Goal: Information Seeking & Learning: Find contact information

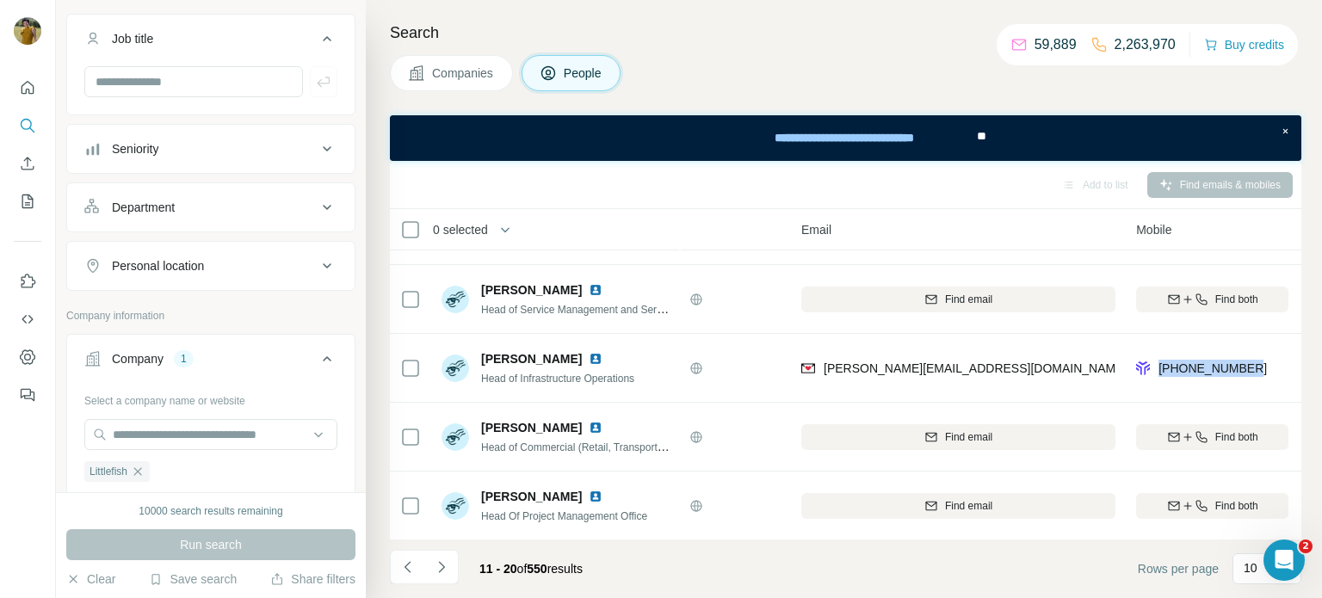
scroll to position [121, 0]
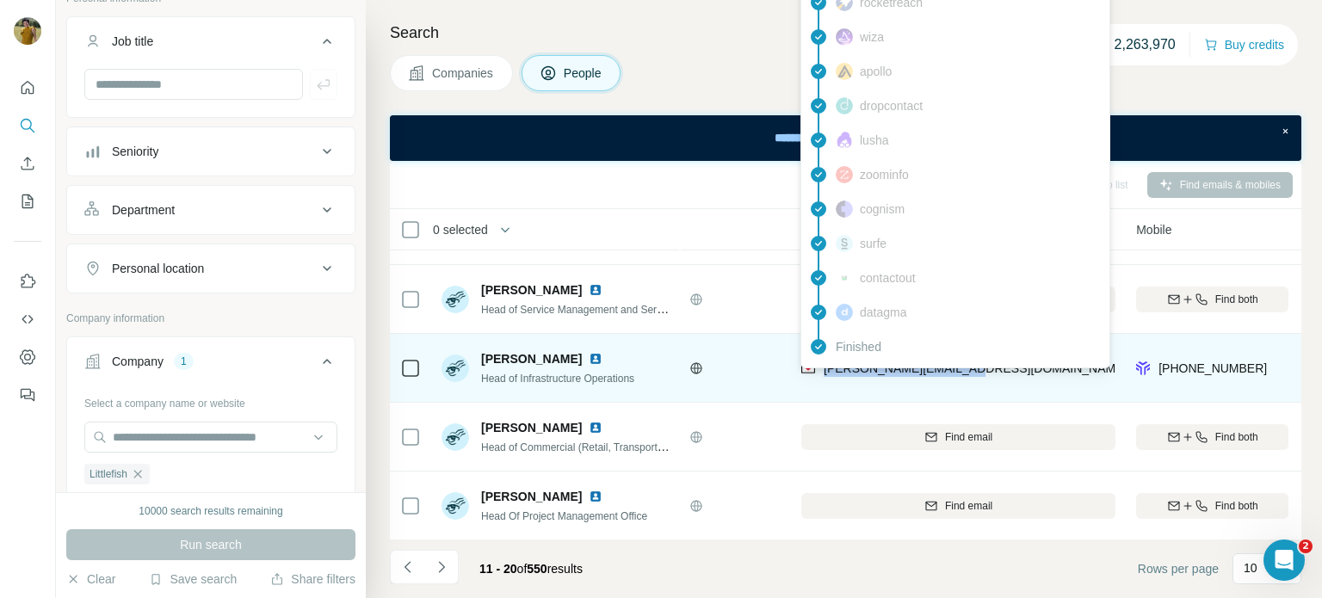
drag, startPoint x: 953, startPoint y: 367, endPoint x: 824, endPoint y: 371, distance: 129.2
click at [824, 371] on div "[PERSON_NAME][EMAIL_ADDRESS][DOMAIN_NAME]" at bounding box center [958, 367] width 314 height 47
copy span "[PERSON_NAME][EMAIL_ADDRESS][DOMAIN_NAME]"
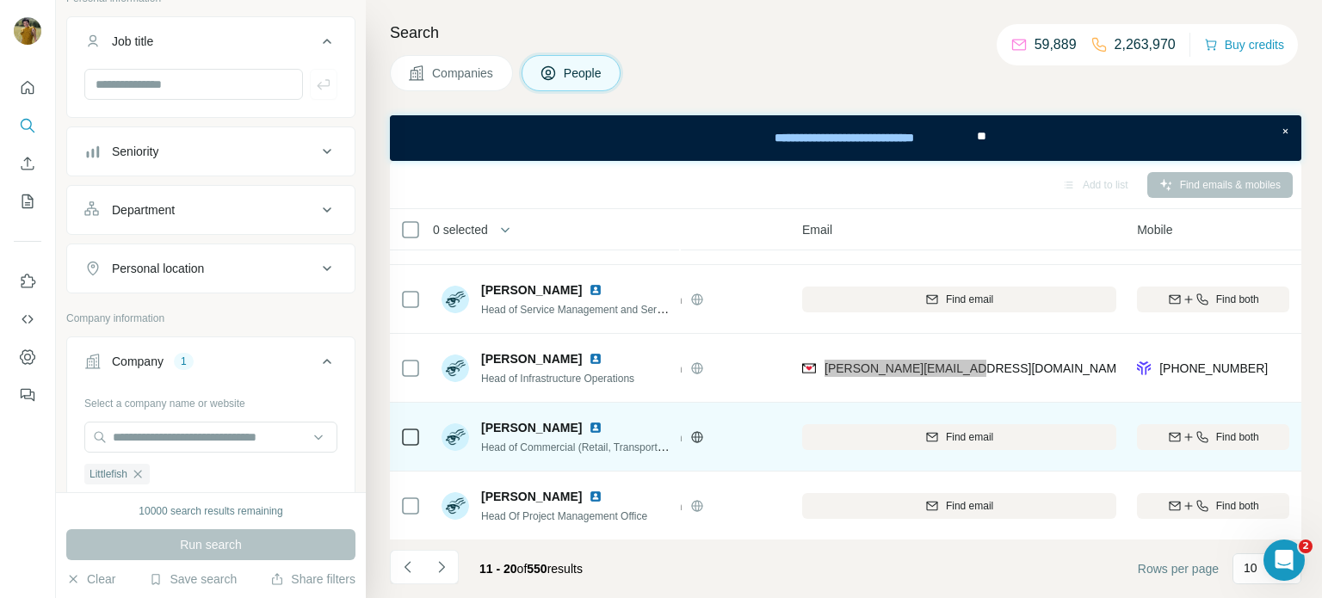
scroll to position [399, 77]
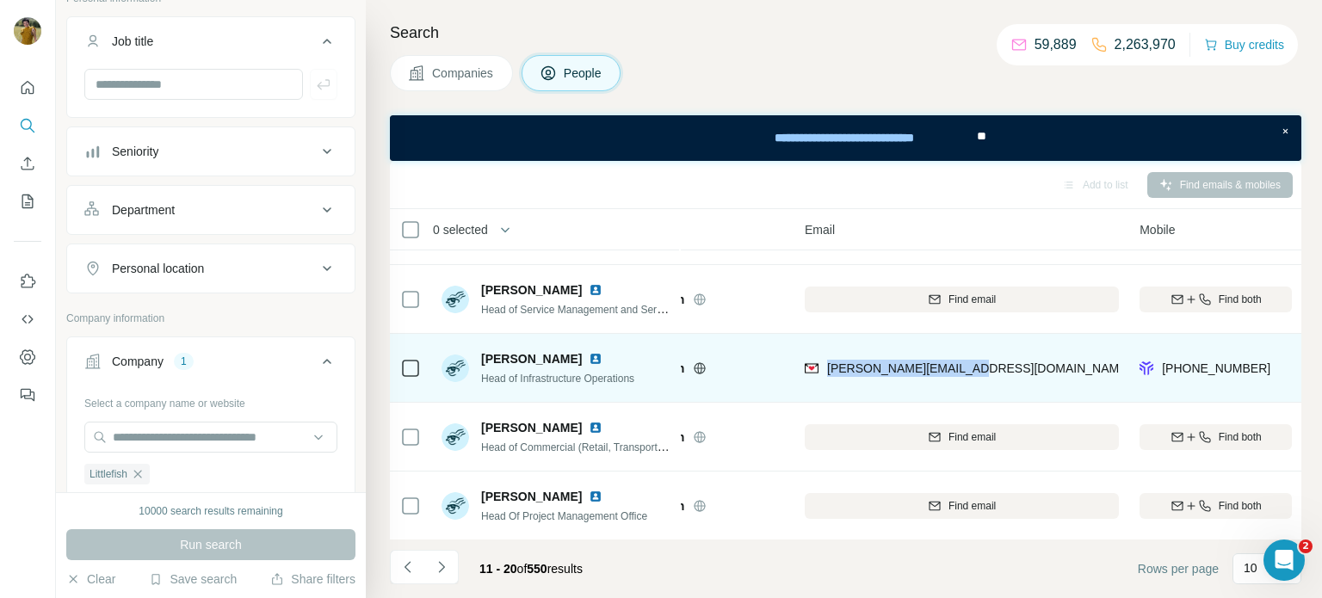
click at [589, 359] on img at bounding box center [596, 359] width 14 height 14
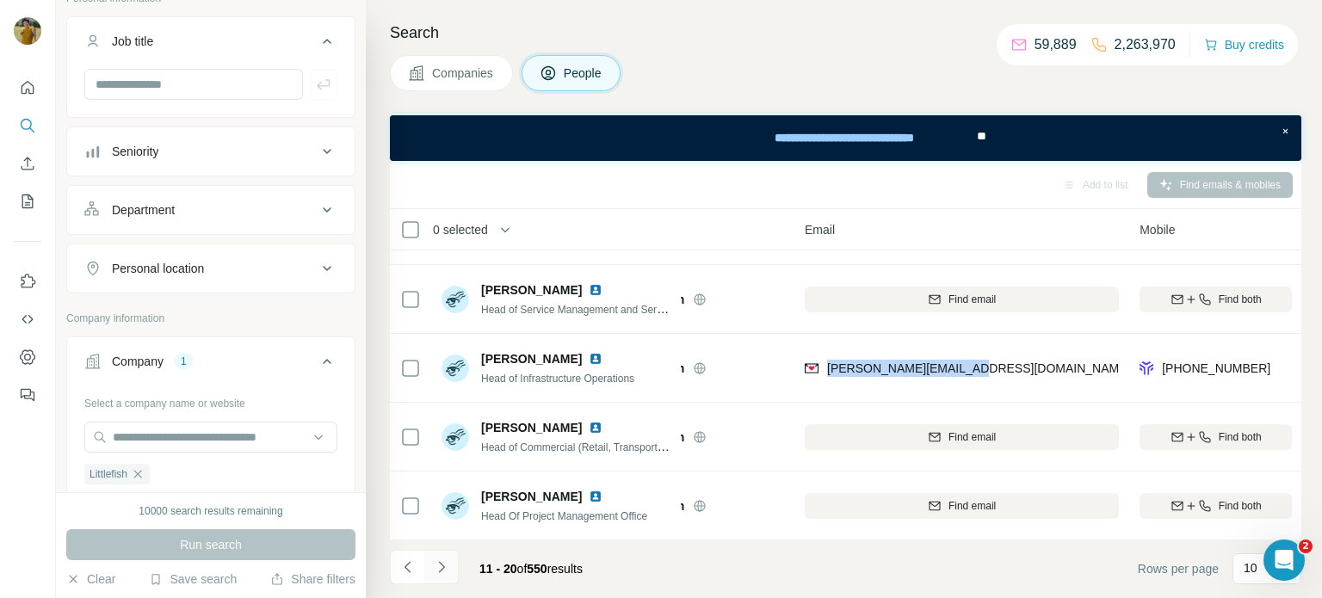
click at [442, 568] on icon "Navigate to next page" at bounding box center [441, 566] width 6 height 11
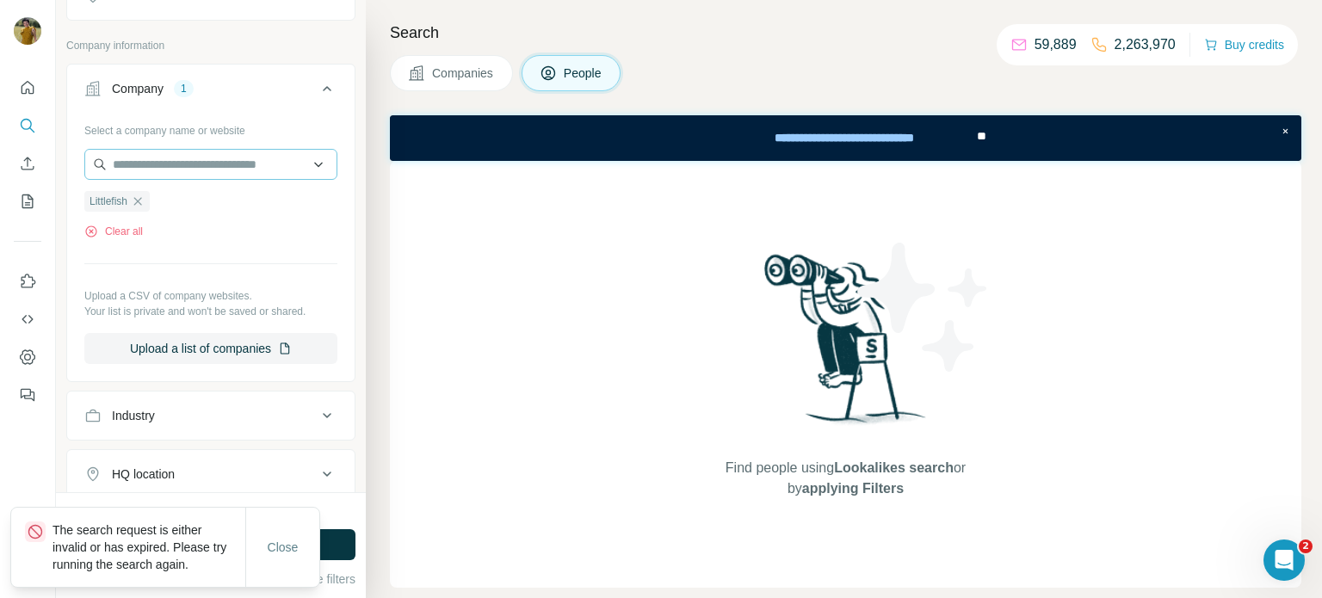
scroll to position [401, 0]
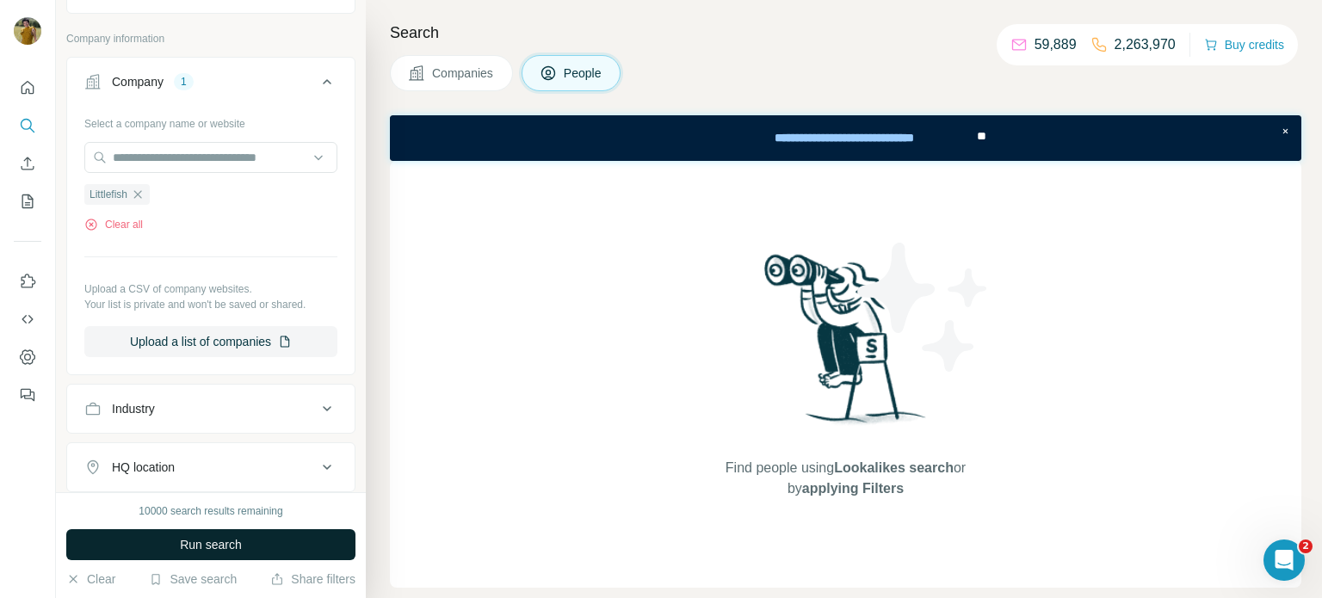
click at [241, 545] on span "Run search" at bounding box center [211, 544] width 62 height 17
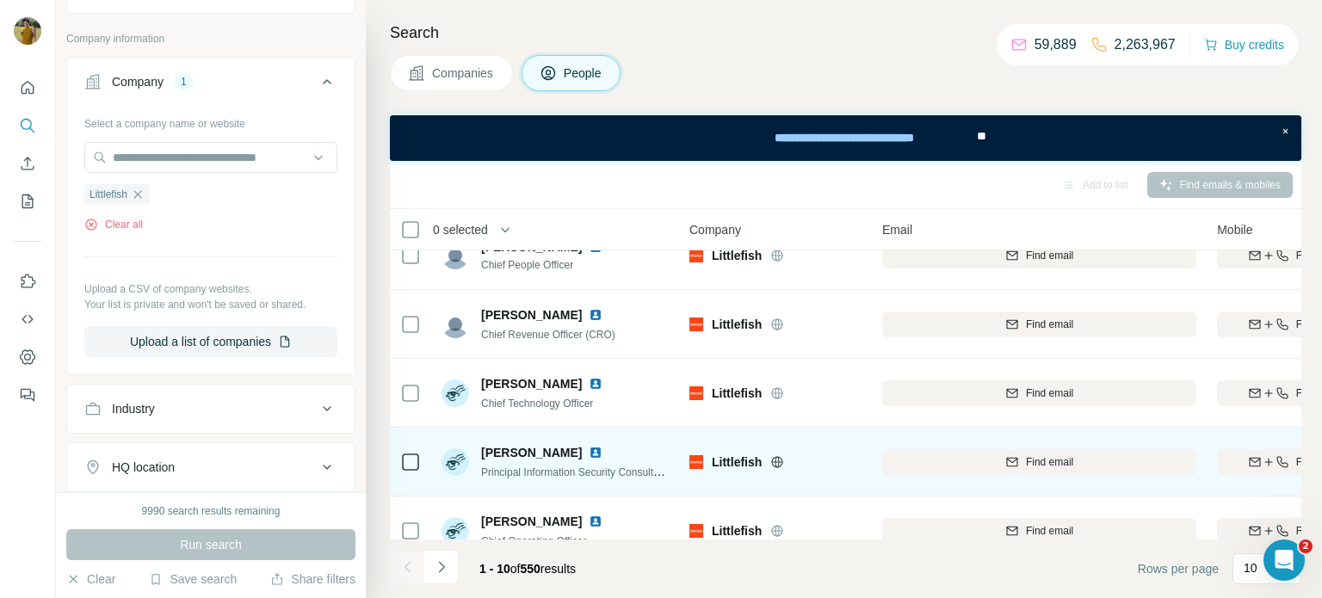
scroll to position [141, 0]
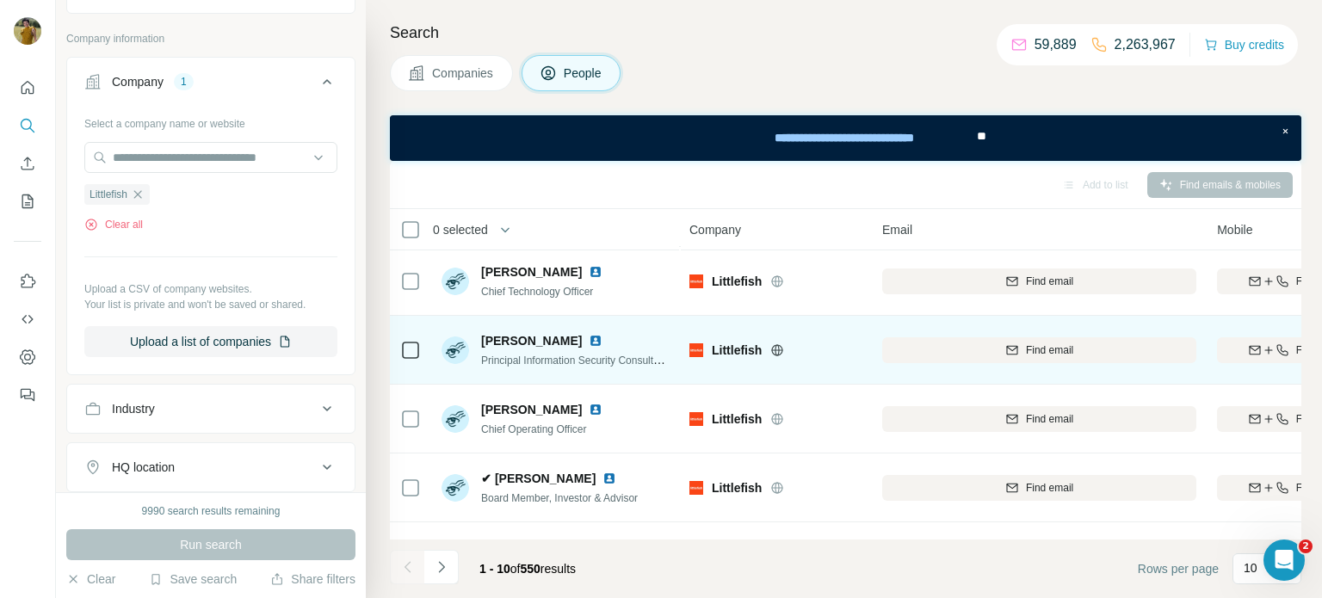
click at [631, 363] on span "Principal Information Security Consultant and Deputy CISO" at bounding box center [616, 360] width 270 height 14
click at [1262, 344] on icon "button" at bounding box center [1269, 350] width 14 height 14
click at [638, 367] on div "Principal Information Security Consultant and Deputy CISO" at bounding box center [575, 359] width 189 height 17
click at [589, 340] on img at bounding box center [596, 341] width 14 height 14
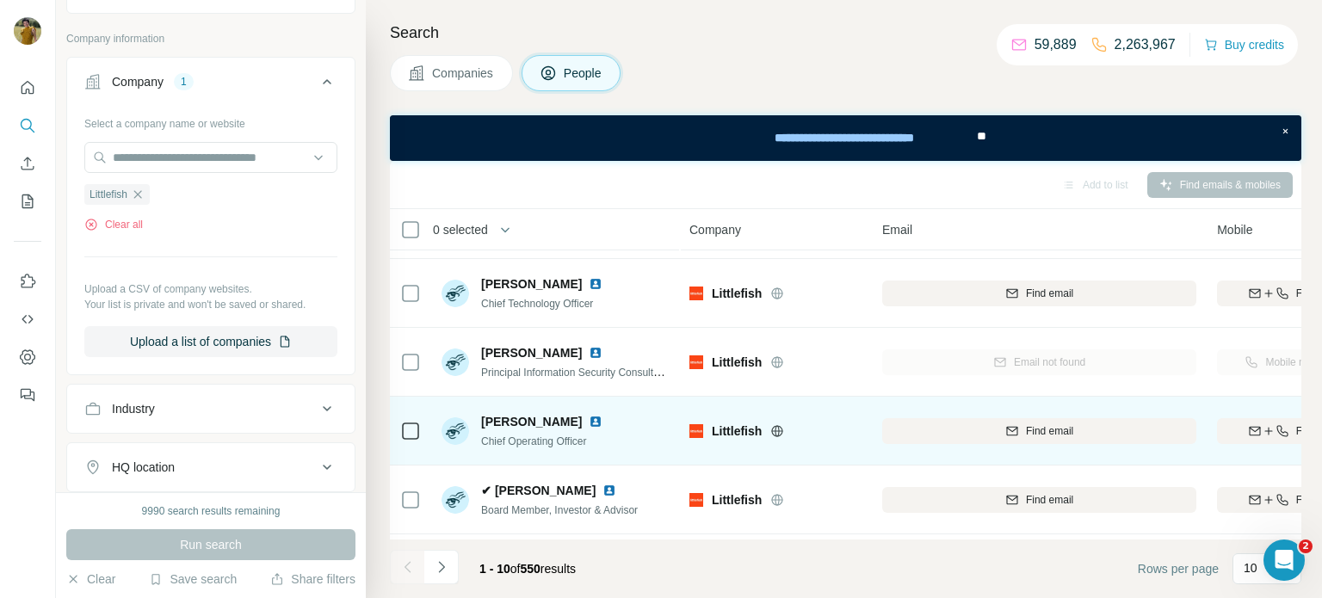
scroll to position [125, 0]
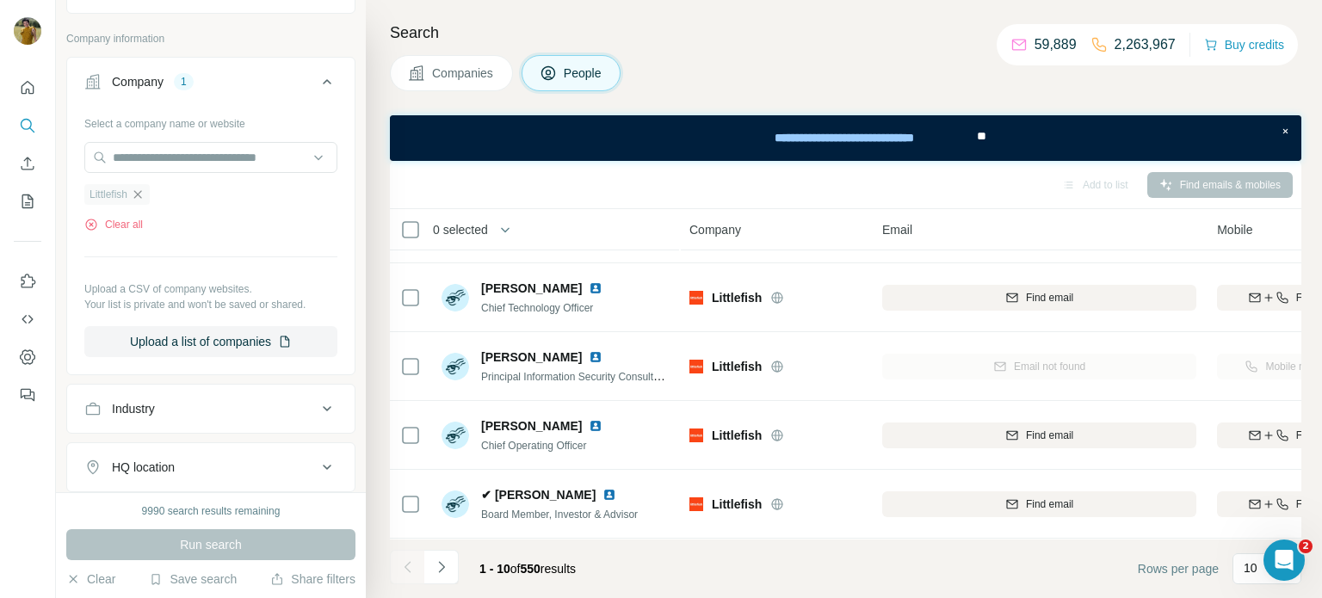
click at [145, 198] on icon "button" at bounding box center [138, 195] width 14 height 14
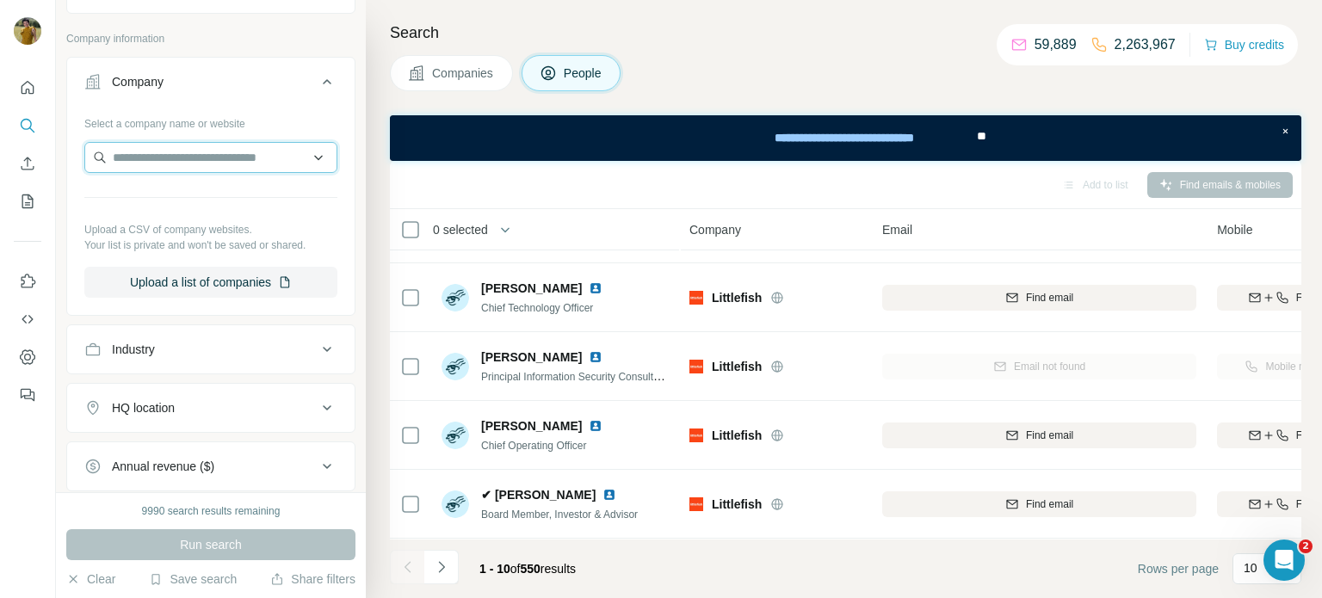
click at [133, 151] on input "text" at bounding box center [210, 157] width 253 height 31
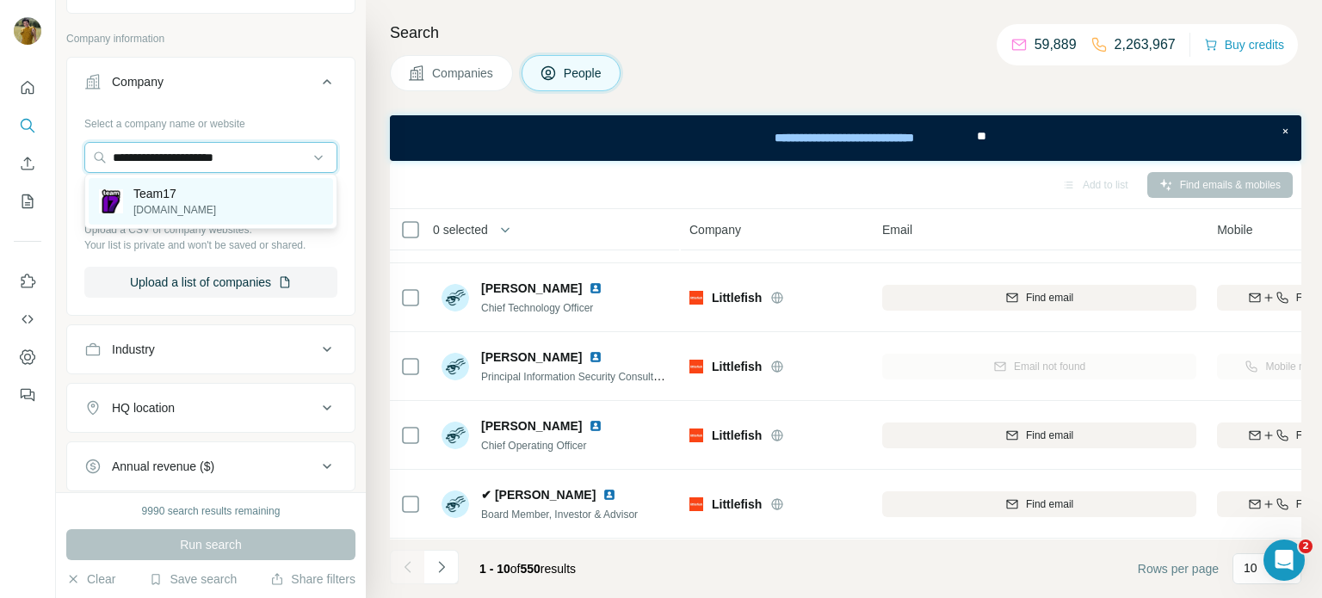
type input "**********"
click at [206, 206] on div "Team17 [DOMAIN_NAME]" at bounding box center [211, 201] width 244 height 46
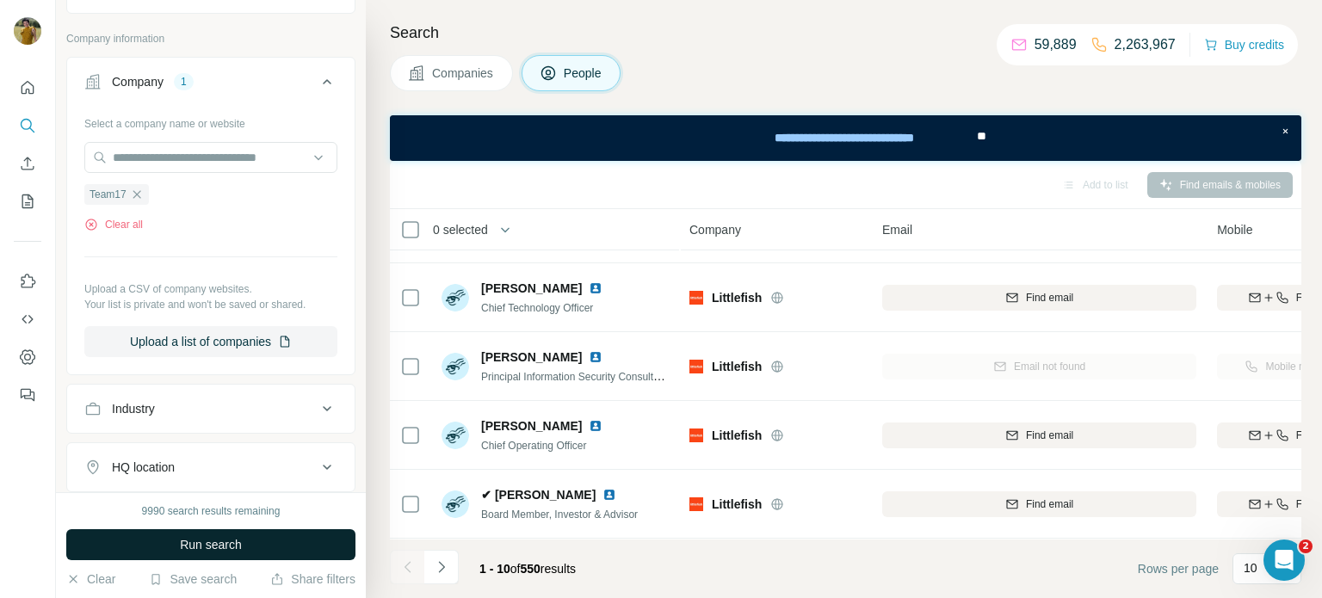
click at [226, 542] on span "Run search" at bounding box center [211, 544] width 62 height 17
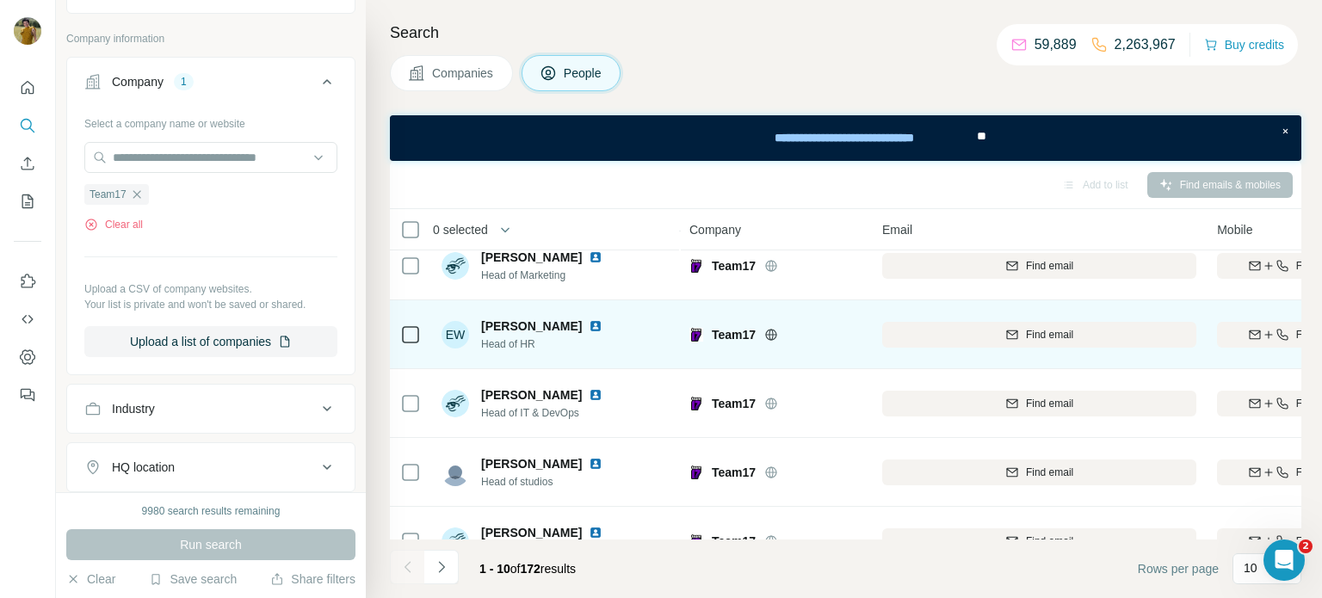
scroll to position [172, 0]
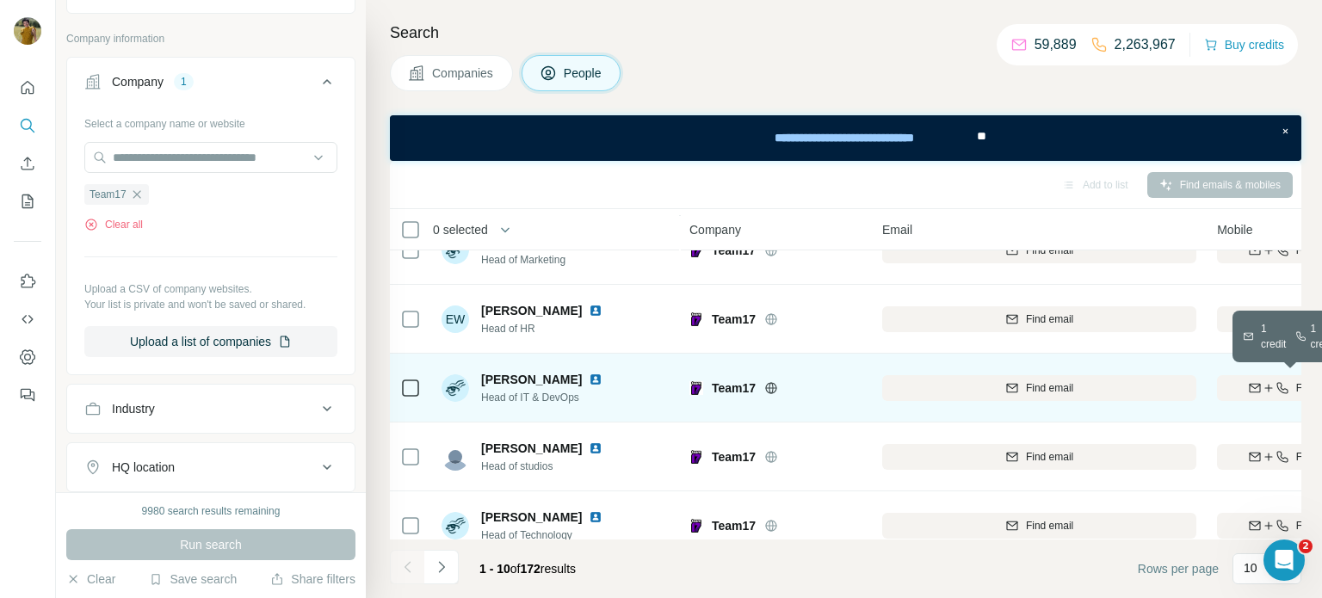
click at [1253, 386] on icon "button" at bounding box center [1255, 388] width 14 height 14
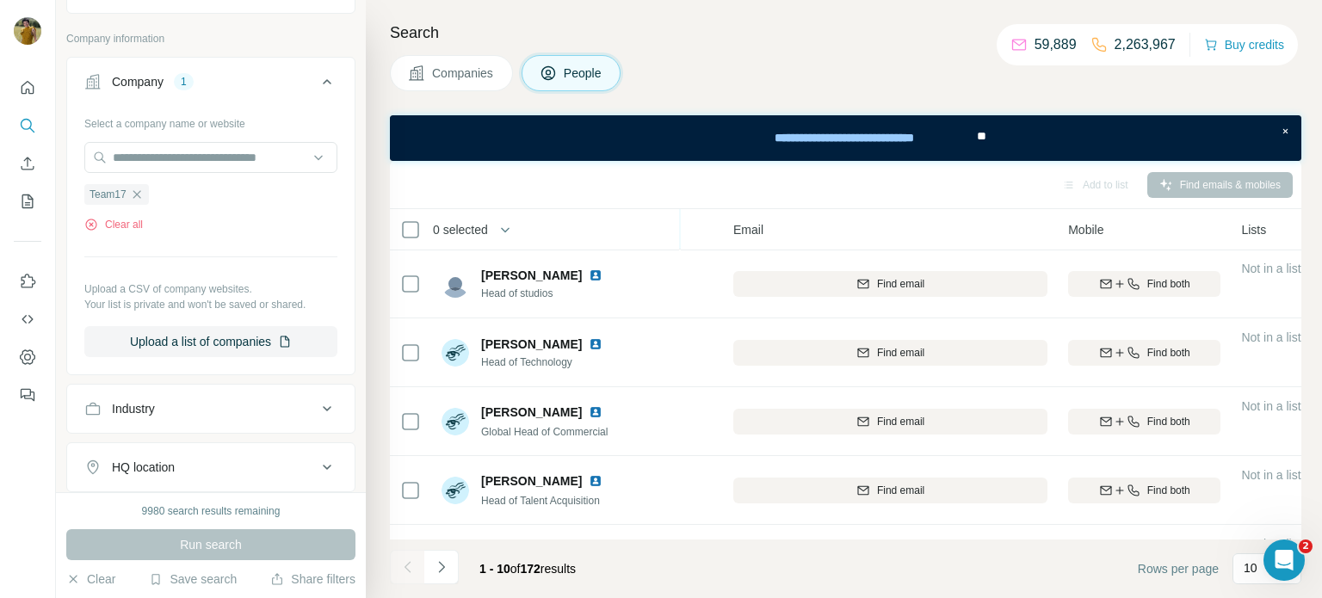
scroll to position [345, 146]
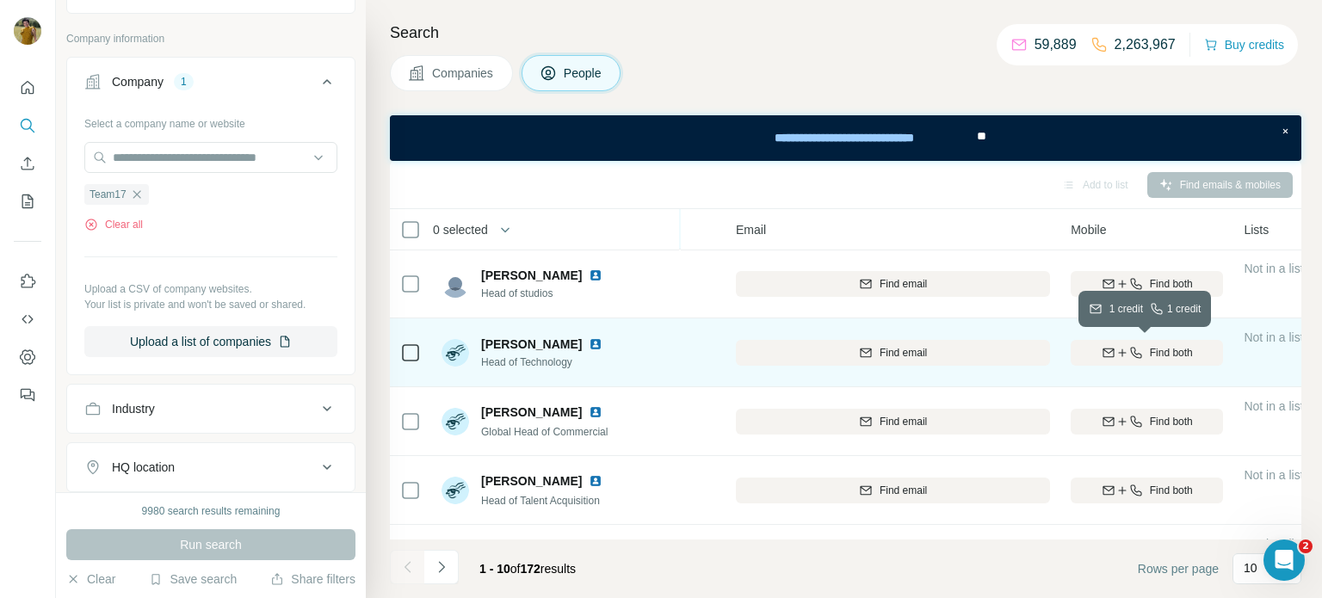
click at [1140, 354] on icon "button" at bounding box center [1136, 353] width 14 height 14
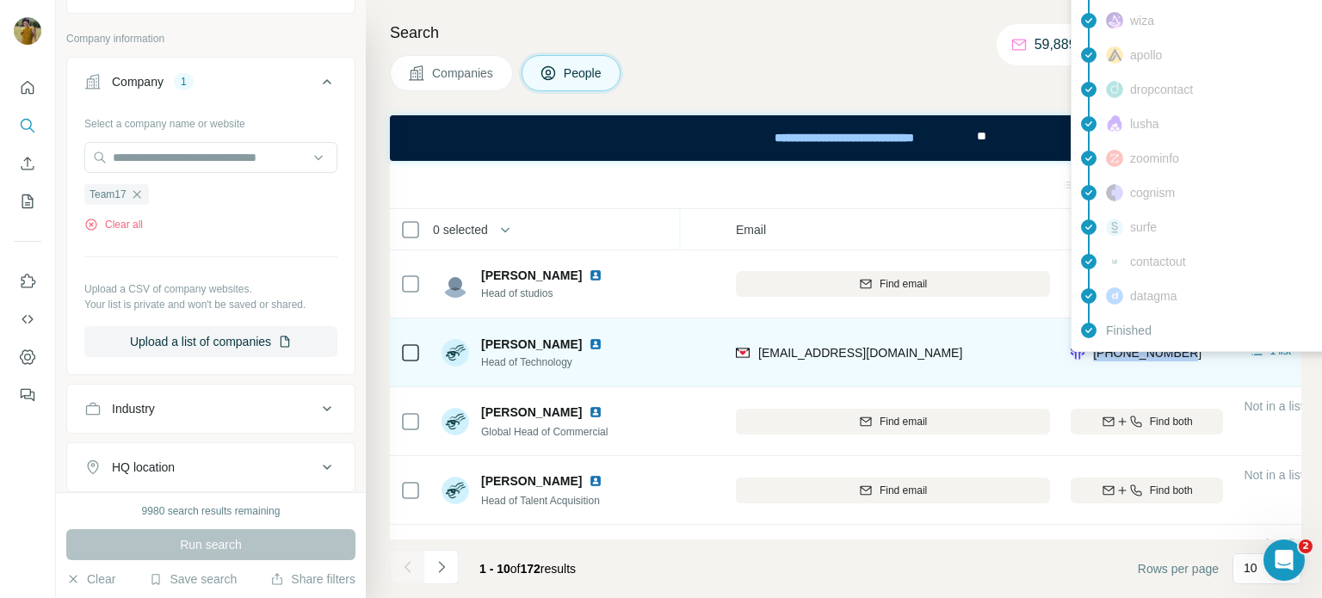
drag, startPoint x: 1208, startPoint y: 354, endPoint x: 1091, endPoint y: 354, distance: 116.2
click at [1091, 354] on div "[PHONE_NUMBER]" at bounding box center [1147, 352] width 152 height 47
copy span "[PHONE_NUMBER]"
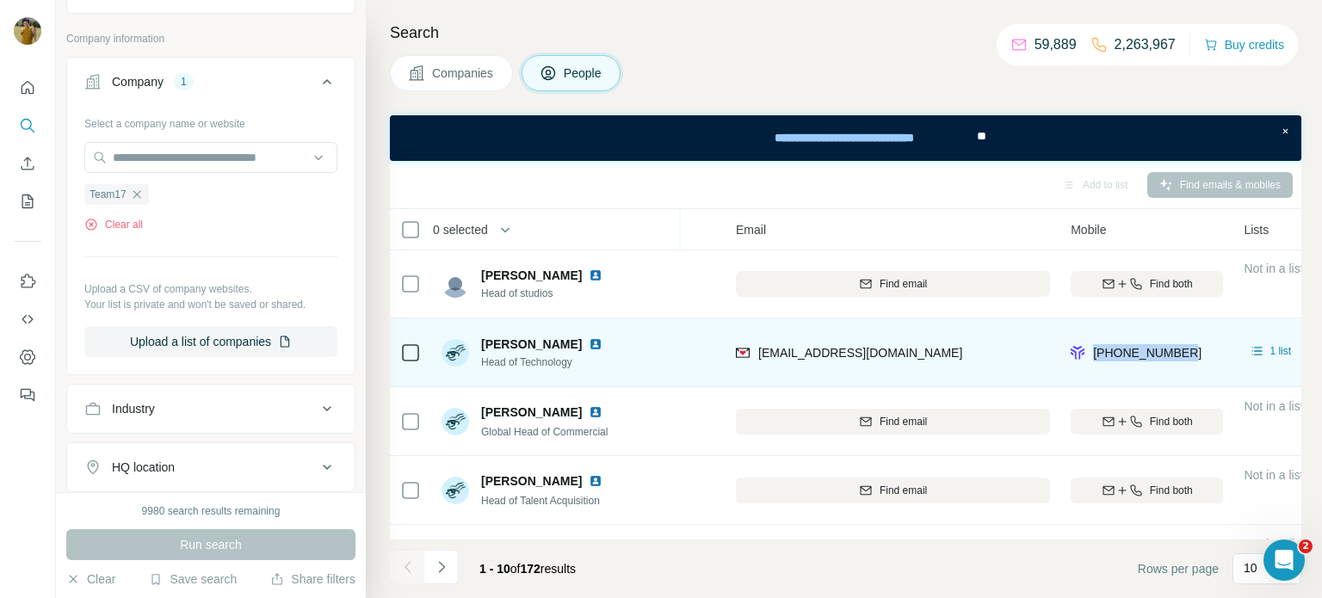
click at [589, 343] on img at bounding box center [596, 344] width 14 height 14
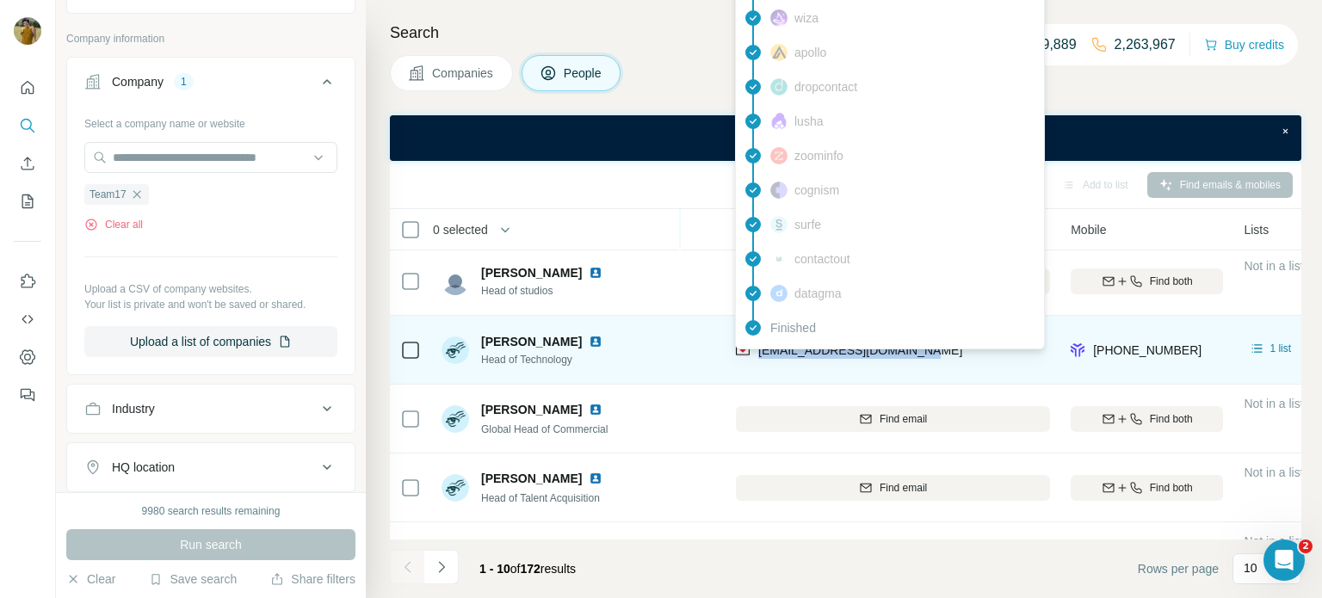
drag, startPoint x: 928, startPoint y: 350, endPoint x: 759, endPoint y: 354, distance: 168.8
click at [759, 354] on div "[EMAIL_ADDRESS][DOMAIN_NAME]" at bounding box center [893, 349] width 314 height 47
copy span "[EMAIL_ADDRESS][DOMAIN_NAME]"
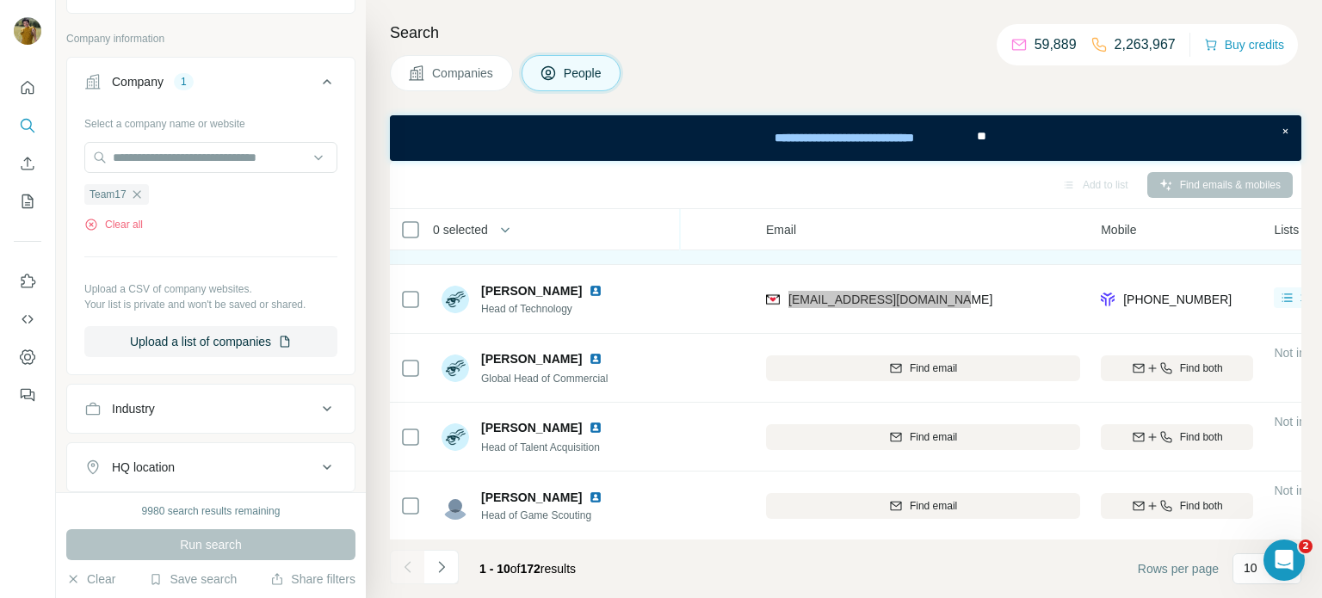
scroll to position [399, 115]
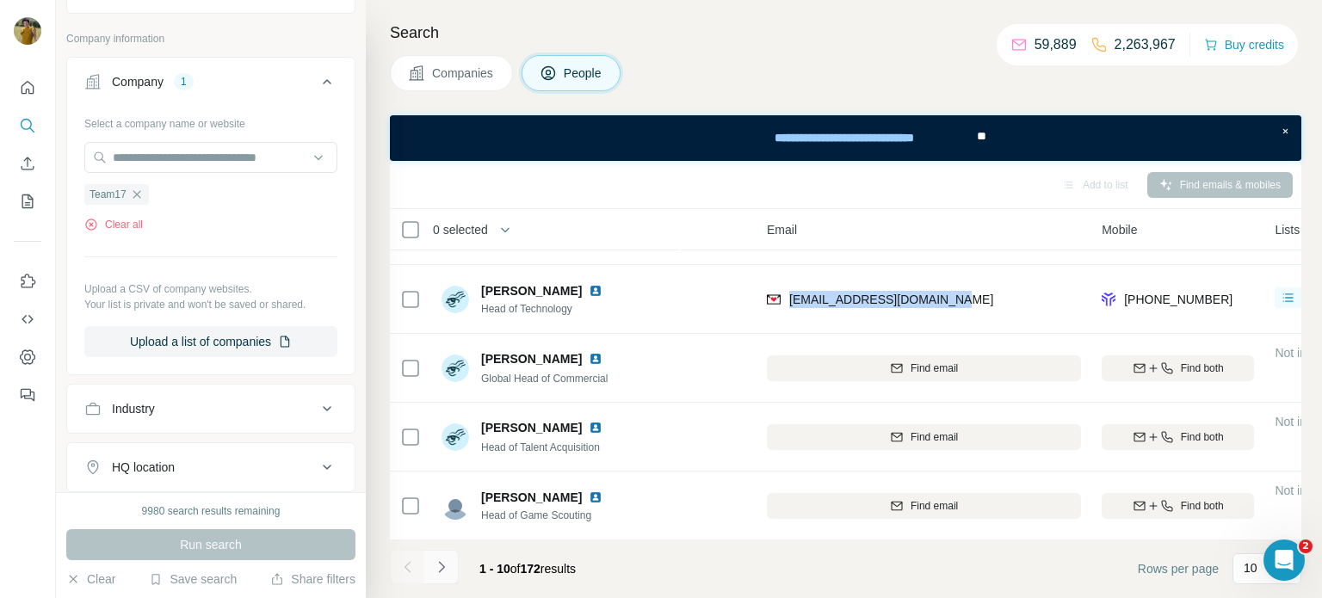
click at [432, 577] on button "Navigate to next page" at bounding box center [441, 567] width 34 height 34
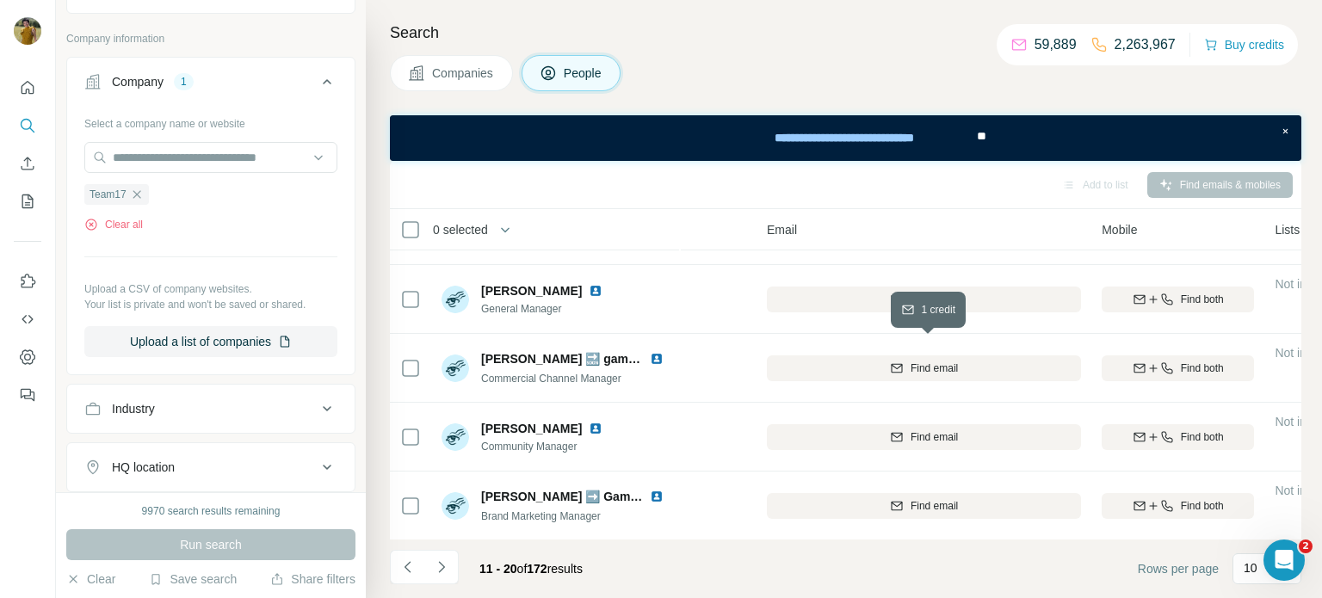
scroll to position [0, 110]
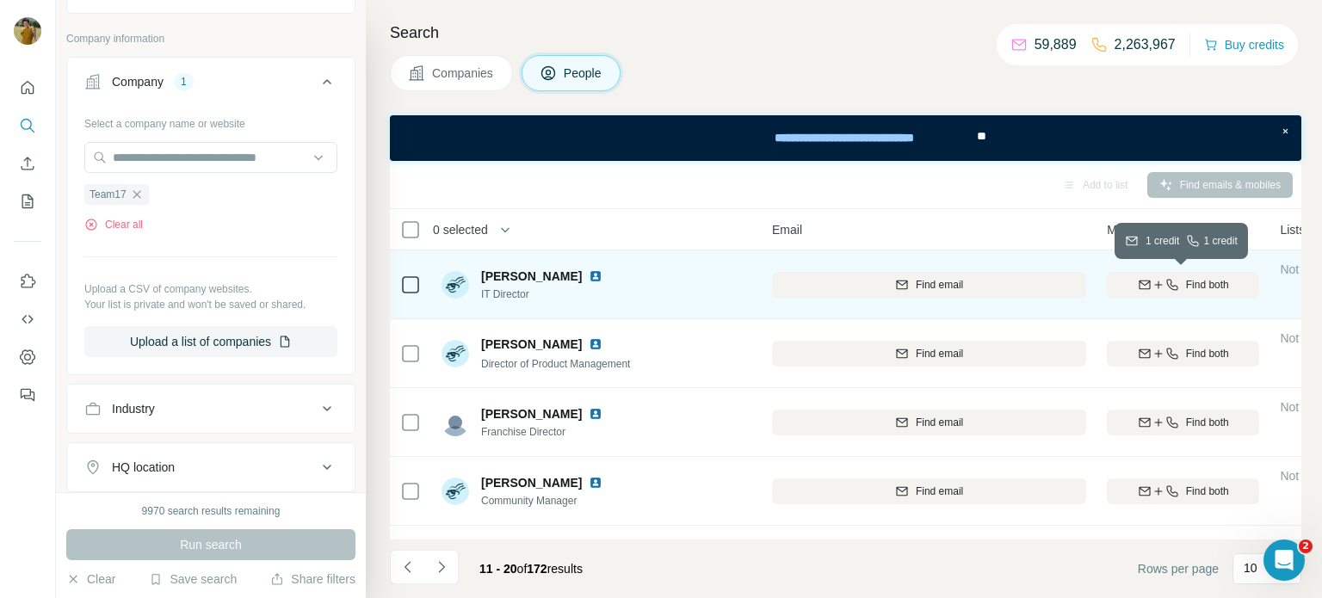
click at [1186, 290] on span "Find both" at bounding box center [1207, 284] width 43 height 15
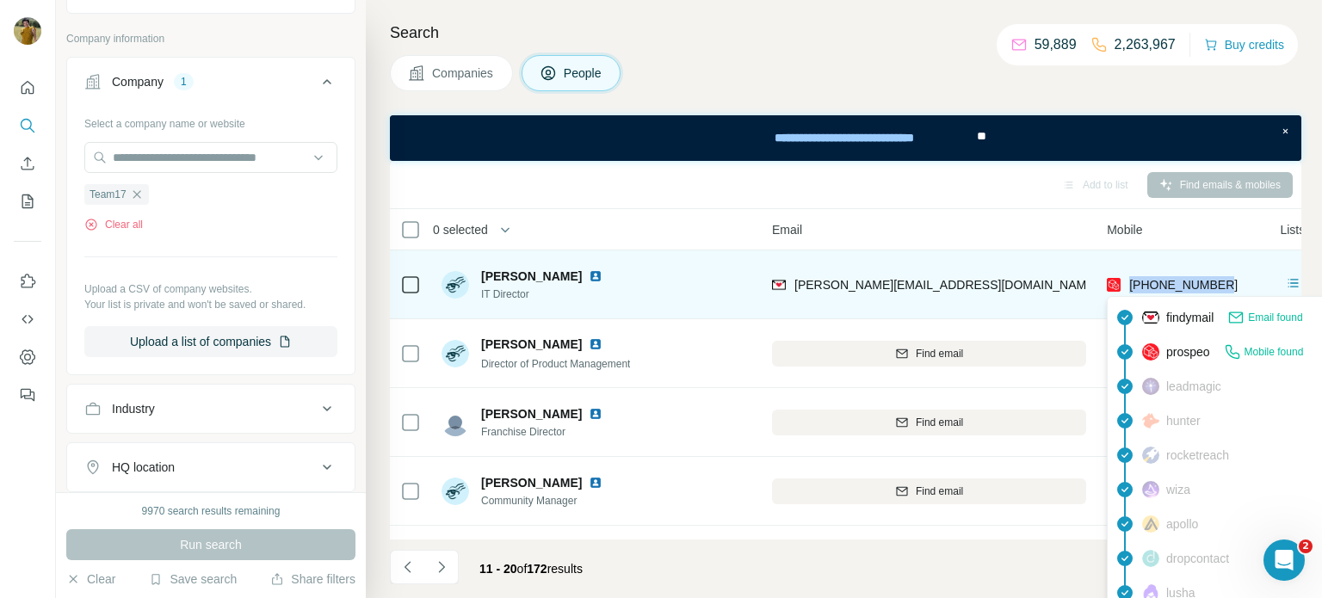
drag, startPoint x: 1224, startPoint y: 288, endPoint x: 1128, endPoint y: 286, distance: 95.6
click at [1128, 286] on div "[PHONE_NUMBER]" at bounding box center [1183, 284] width 152 height 47
copy span "[PHONE_NUMBER]"
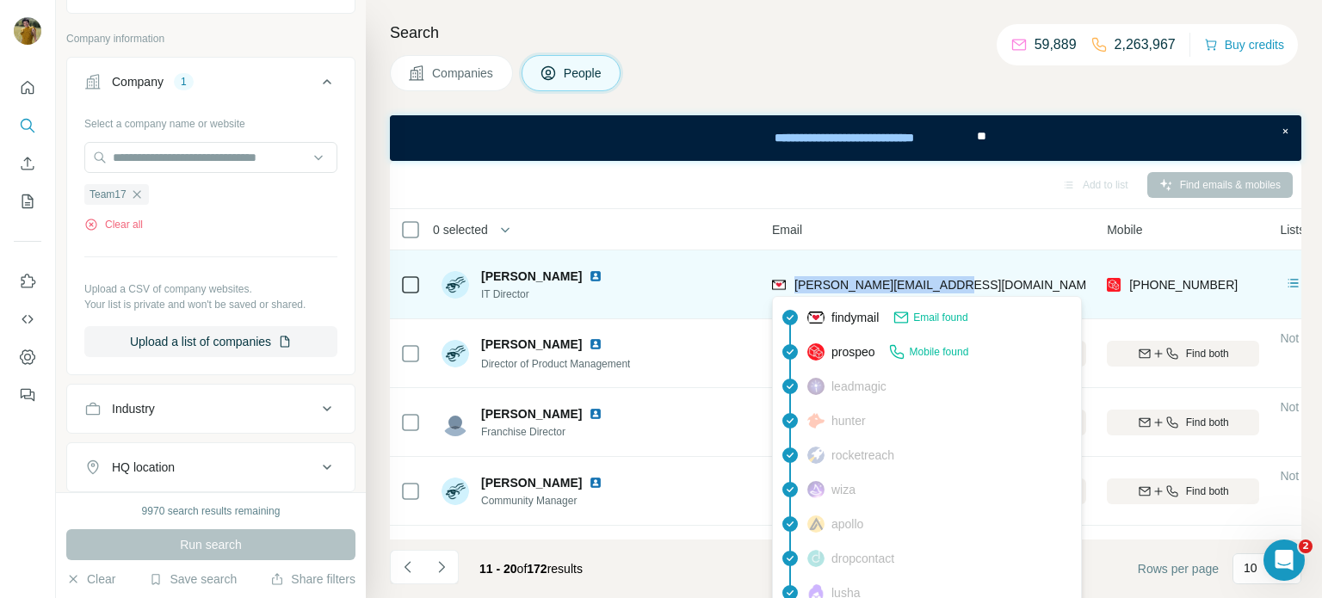
drag, startPoint x: 966, startPoint y: 278, endPoint x: 792, endPoint y: 284, distance: 174.0
click at [792, 284] on div "[PERSON_NAME][EMAIL_ADDRESS][DOMAIN_NAME]" at bounding box center [929, 284] width 314 height 47
copy span "[PERSON_NAME][EMAIL_ADDRESS][DOMAIN_NAME]"
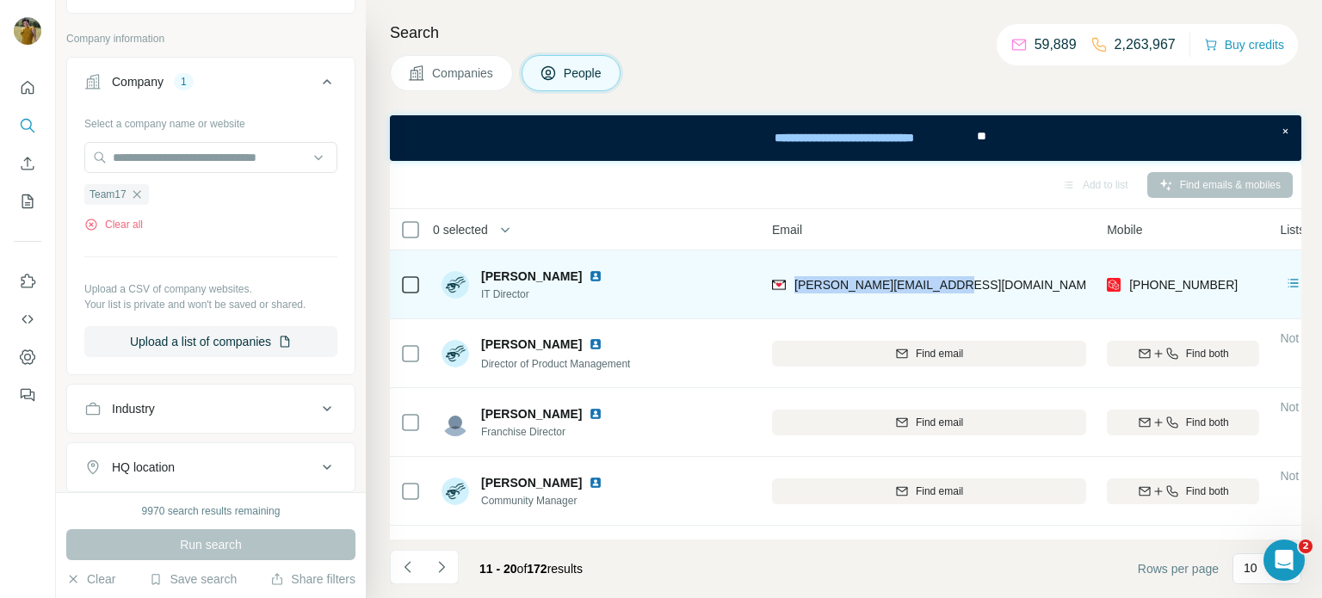
click at [589, 276] on img at bounding box center [596, 276] width 14 height 14
